Goal: Task Accomplishment & Management: Use online tool/utility

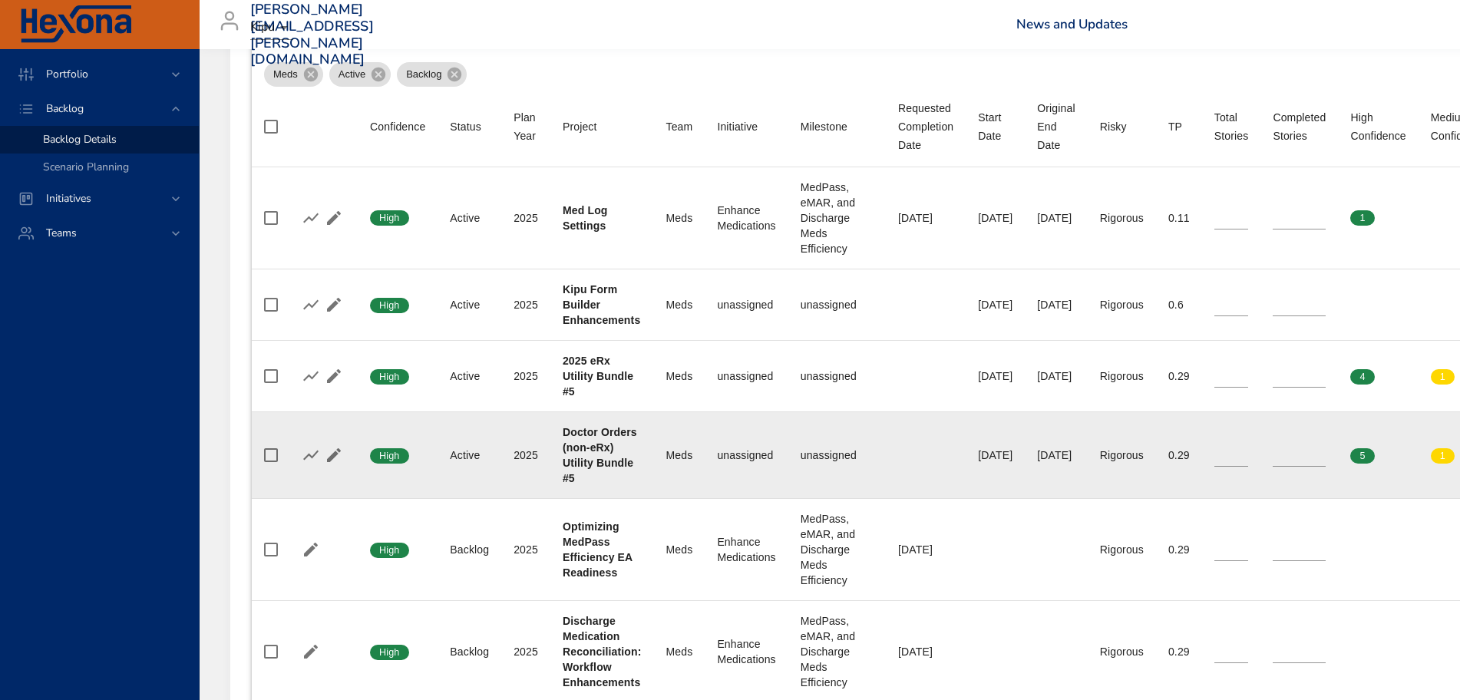
scroll to position [570, 0]
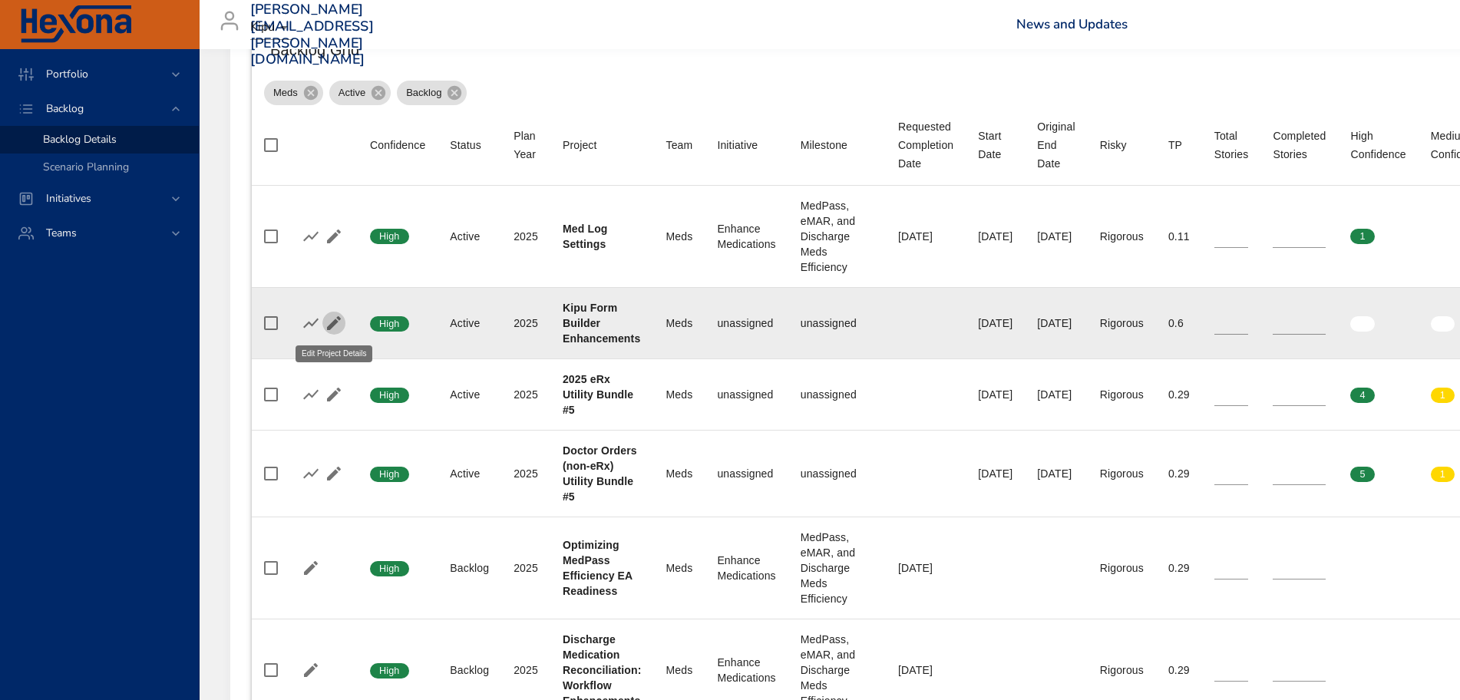
click at [334, 320] on icon "button" at bounding box center [334, 323] width 14 height 14
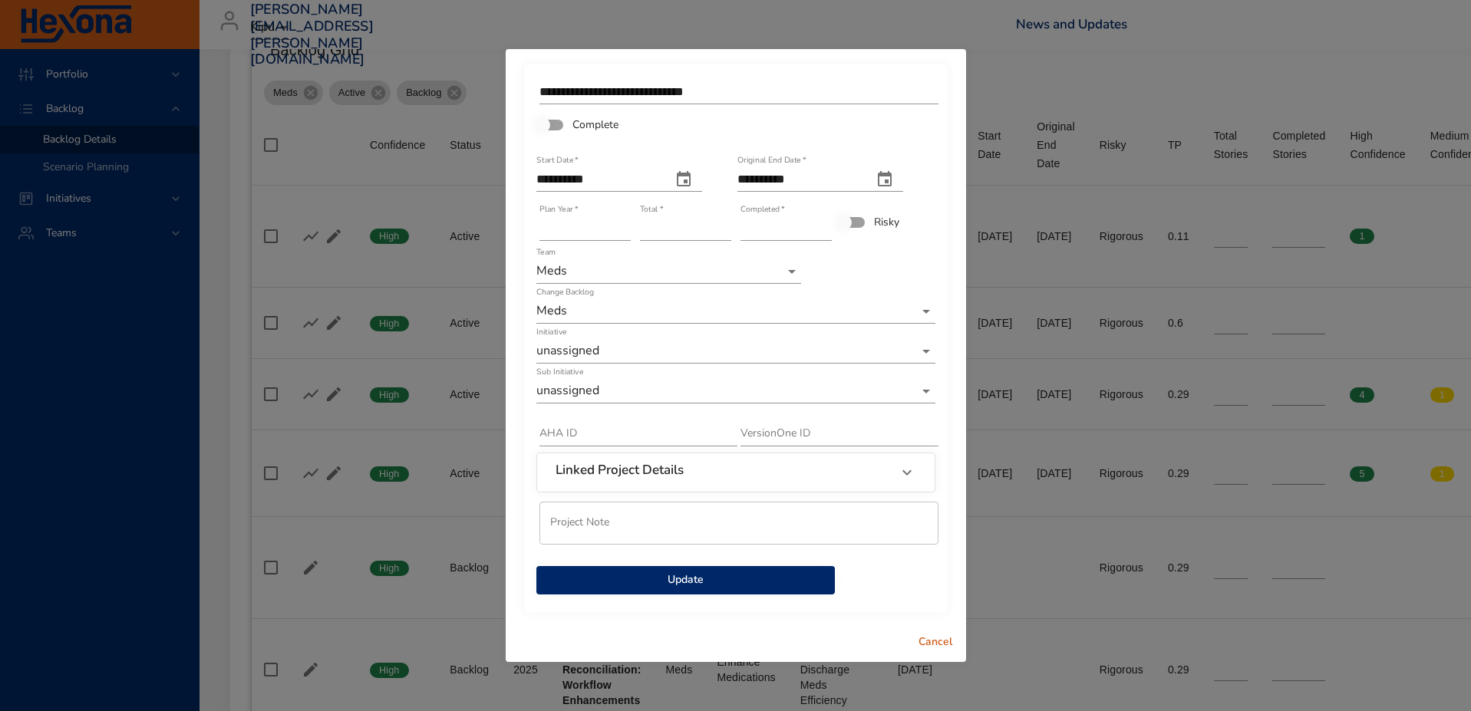
click at [946, 643] on span "Cancel" at bounding box center [935, 642] width 37 height 19
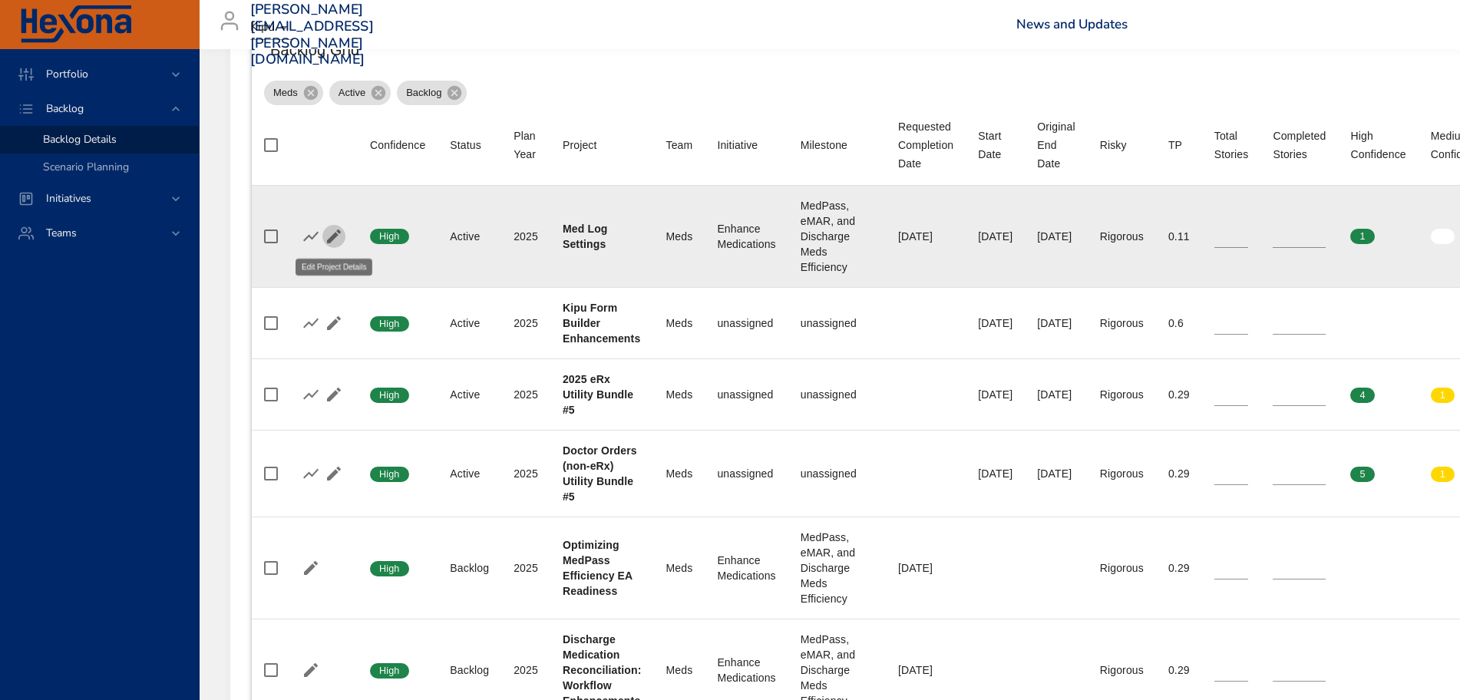
click at [338, 234] on icon "button" at bounding box center [334, 236] width 18 height 18
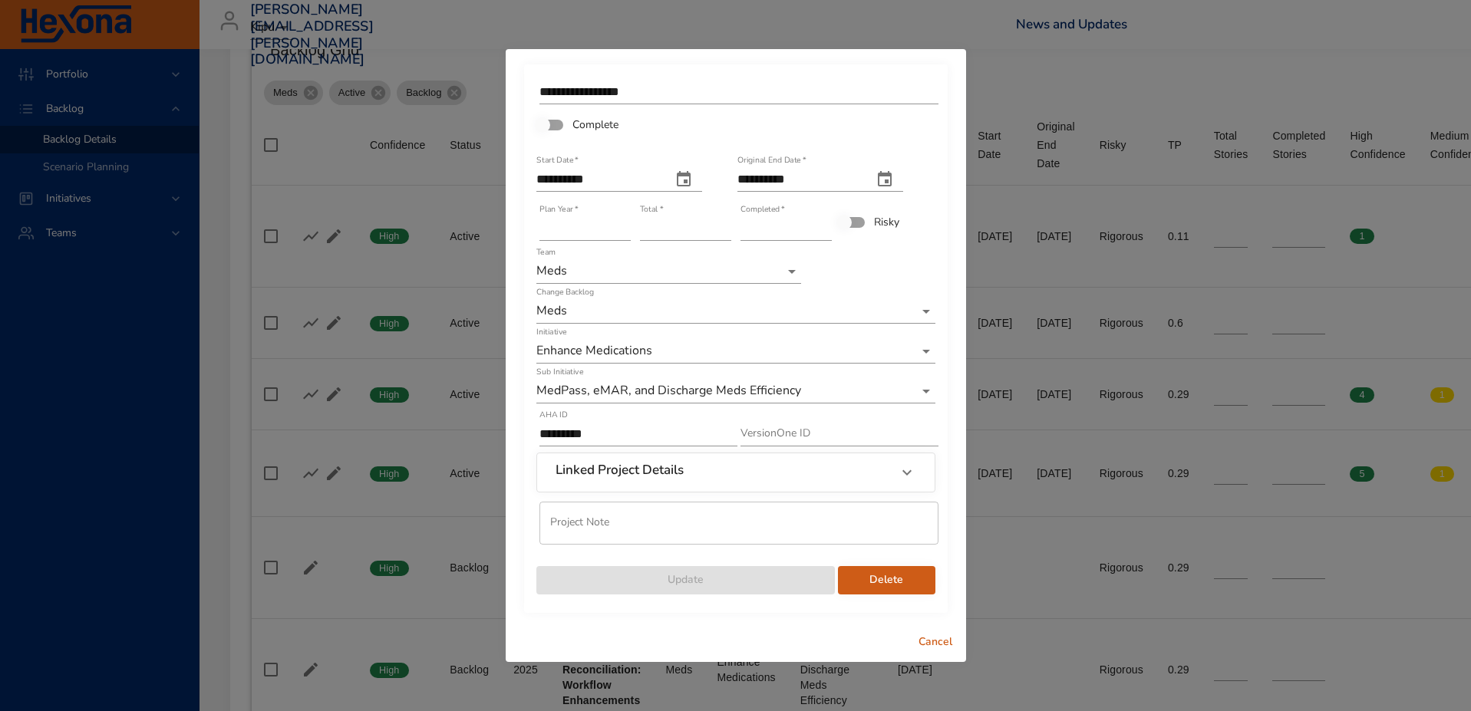
type input "*"
click at [827, 227] on input "*" at bounding box center [786, 228] width 91 height 25
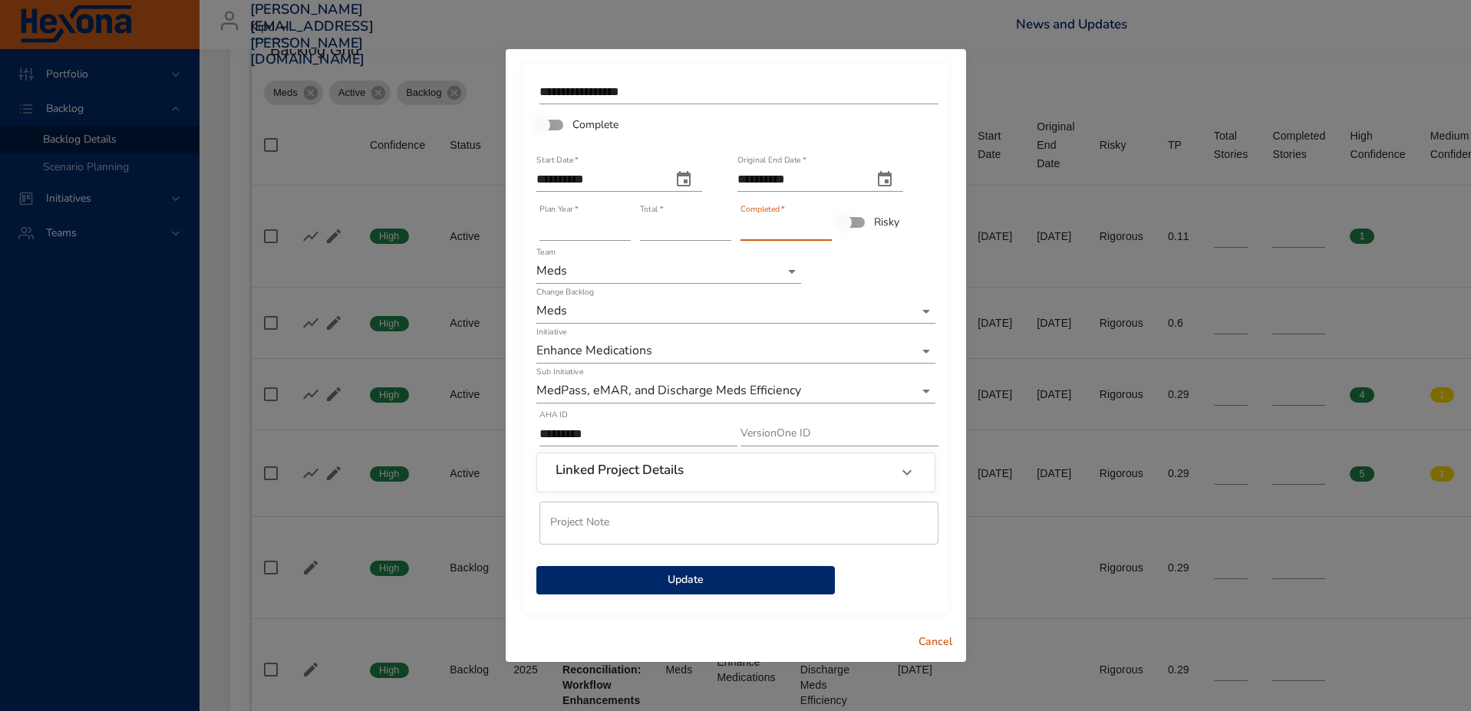
click at [695, 584] on span "Update" at bounding box center [686, 580] width 274 height 19
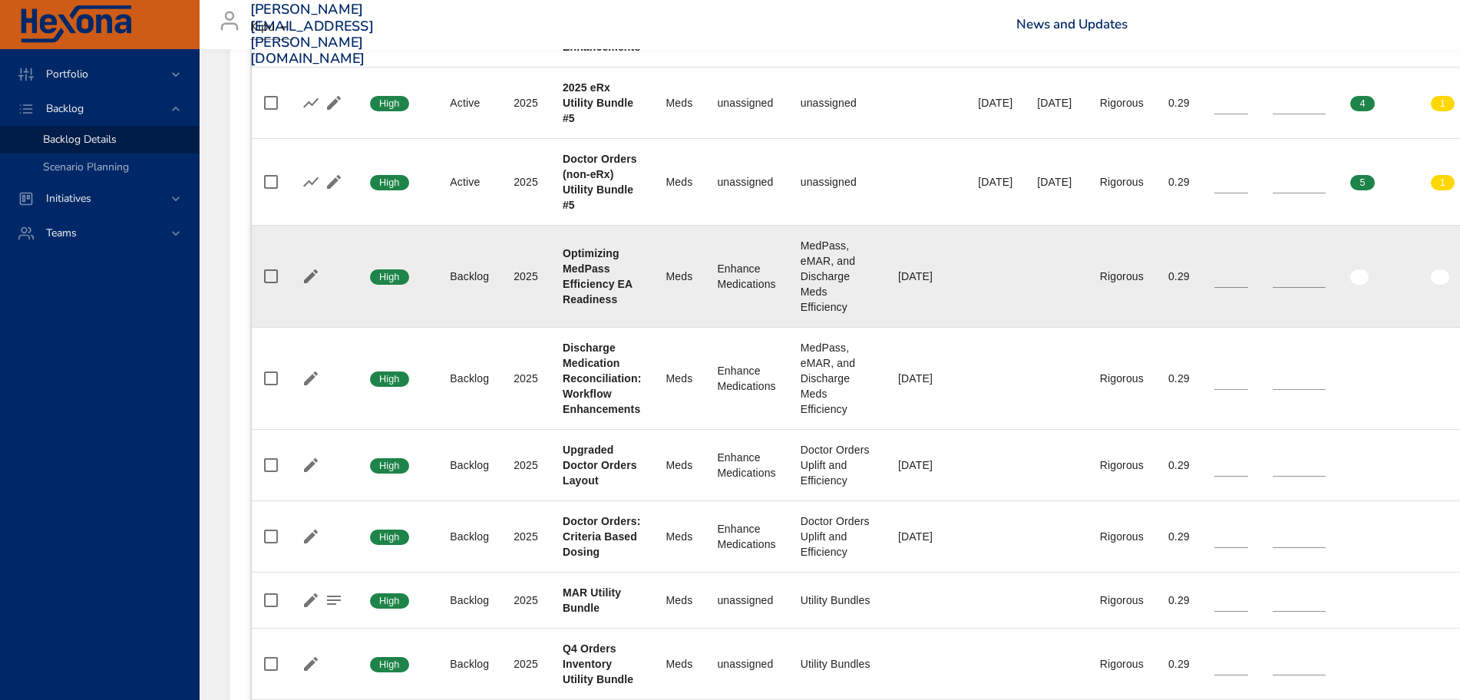
scroll to position [858, 0]
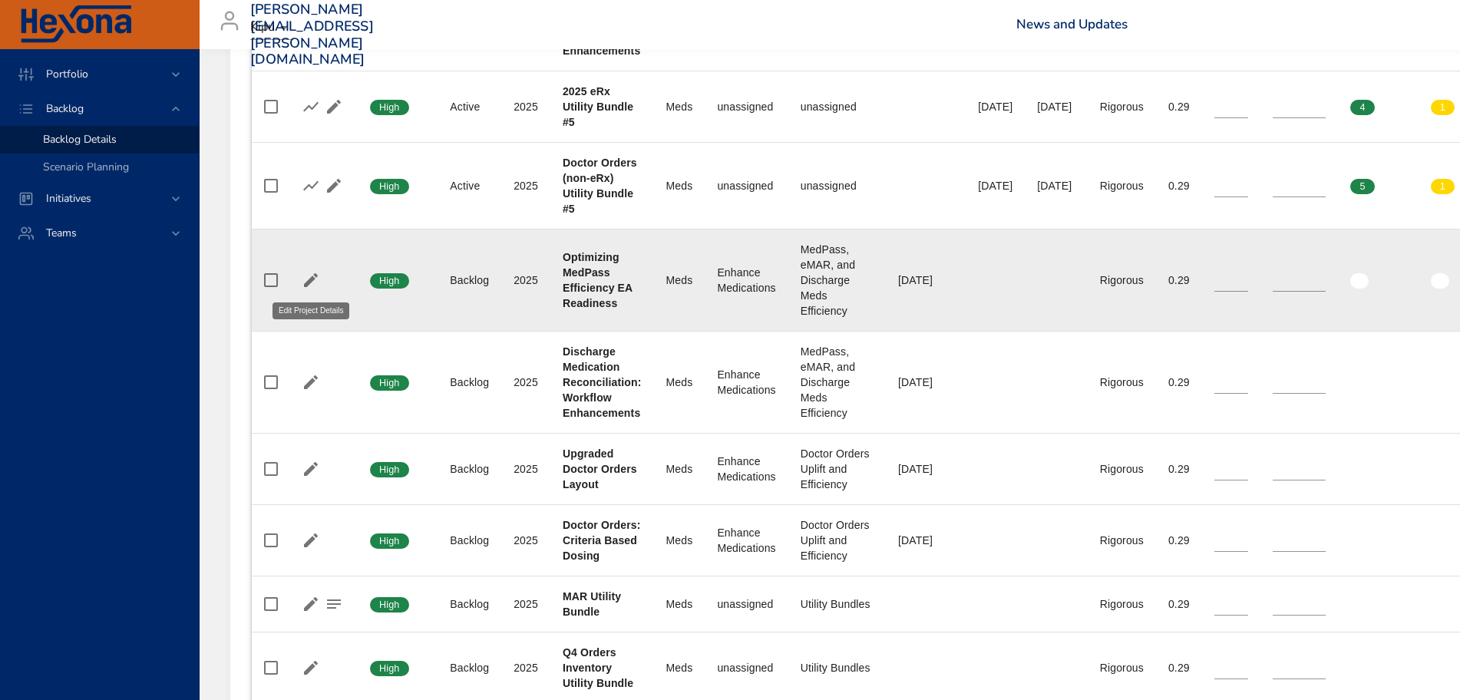
click at [310, 280] on icon "button" at bounding box center [311, 280] width 14 height 14
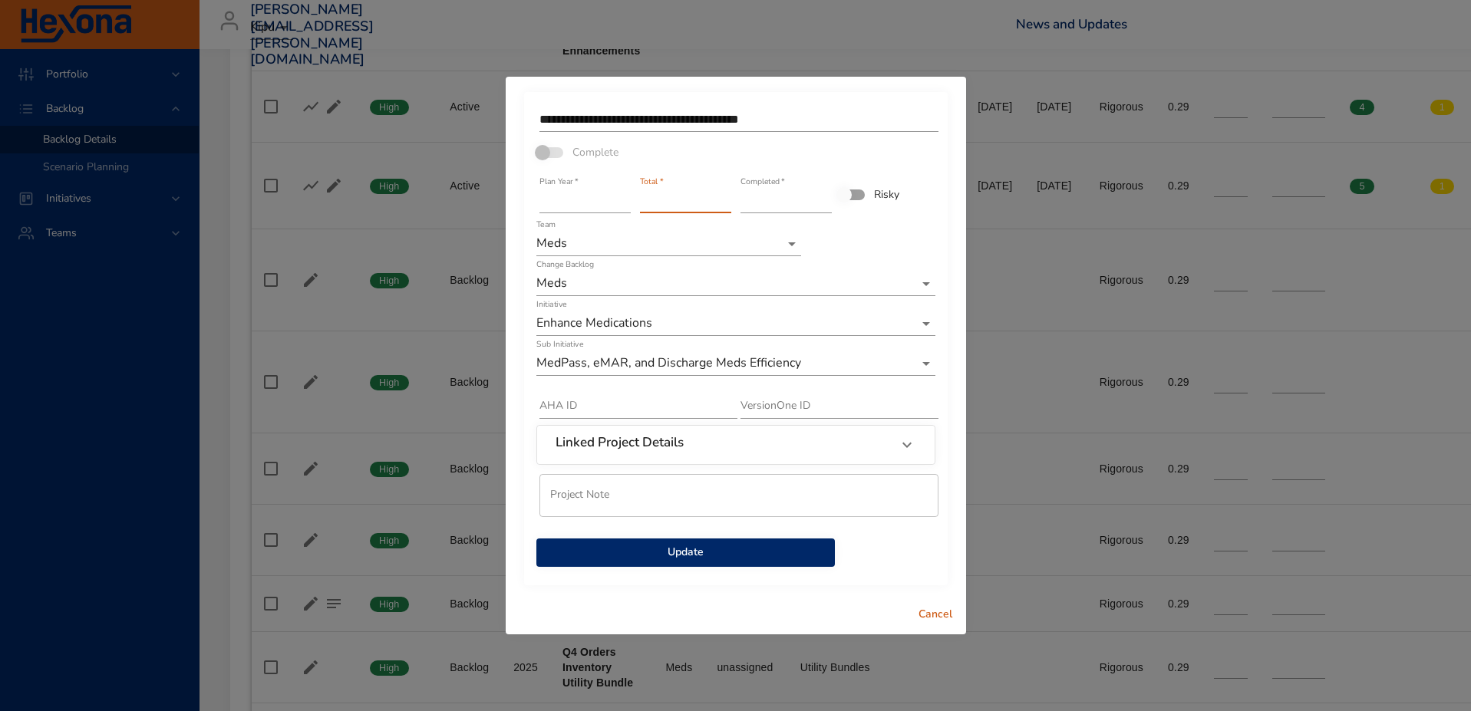
click at [726, 204] on input "*" at bounding box center [685, 201] width 91 height 25
type input "*"
click at [726, 204] on input "*" at bounding box center [685, 201] width 91 height 25
type input "*"
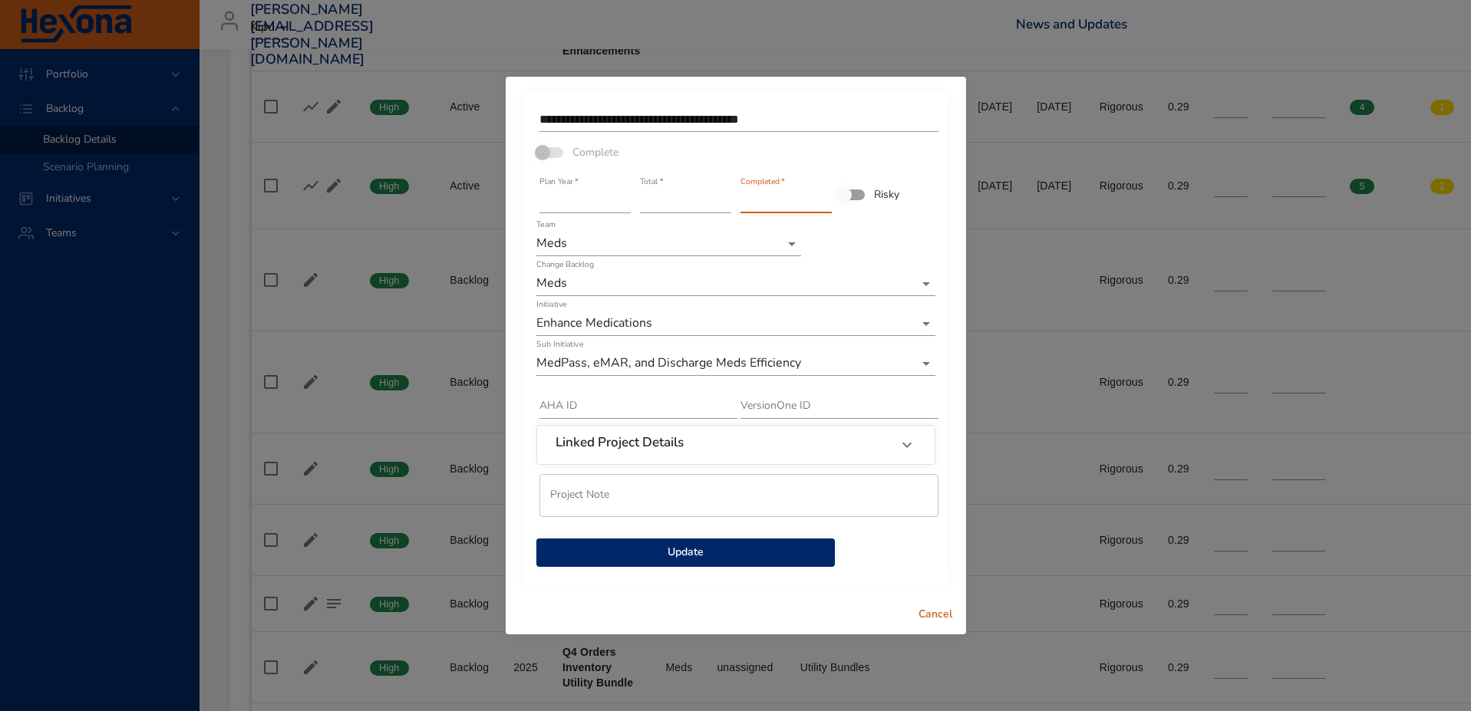
click at [827, 196] on input "*" at bounding box center [786, 201] width 91 height 25
click at [722, 547] on span "Update" at bounding box center [686, 552] width 274 height 19
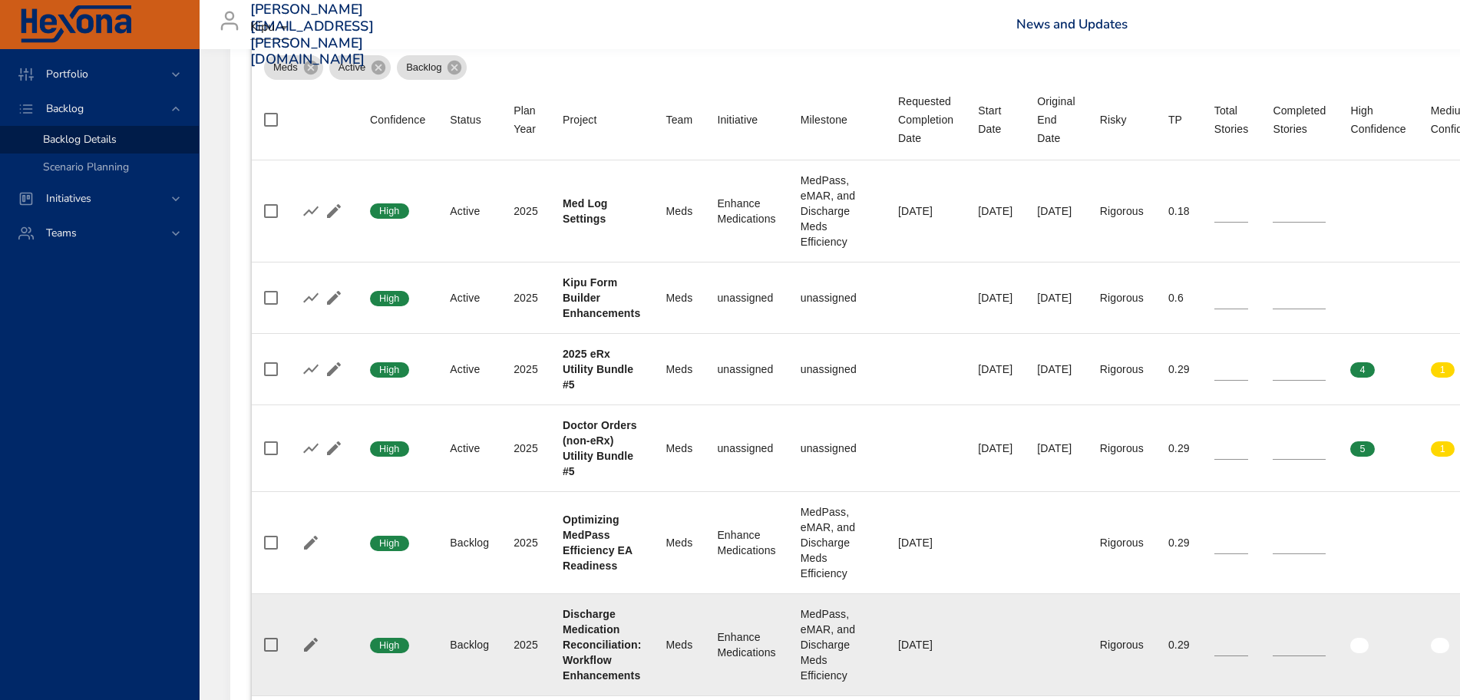
scroll to position [594, 0]
